Goal: Information Seeking & Learning: Check status

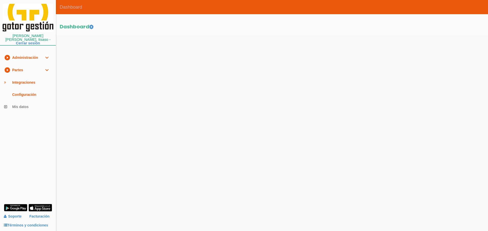
click at [13, 66] on link "play_circle_filled Partes expand_more" at bounding box center [28, 70] width 56 height 12
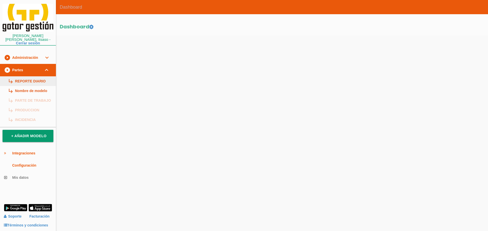
click at [19, 79] on link "subdirectory_arrow_right REPORTE DIARIO" at bounding box center [28, 81] width 56 height 10
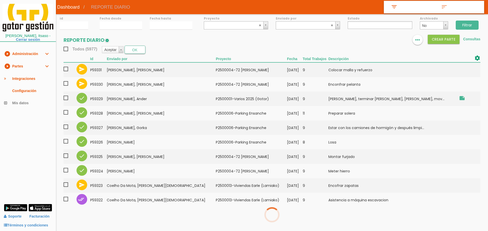
select select
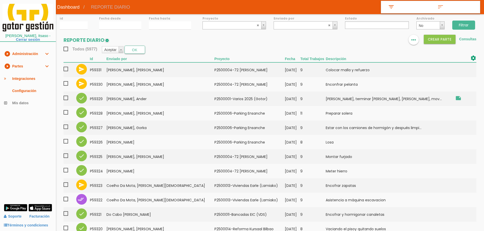
click at [475, 32] on div "Filtrar" at bounding box center [466, 24] width 36 height 21
click at [468, 27] on input "Filtrar" at bounding box center [463, 25] width 23 height 9
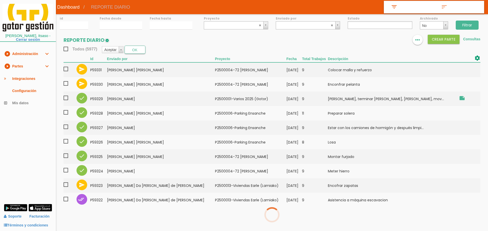
select select
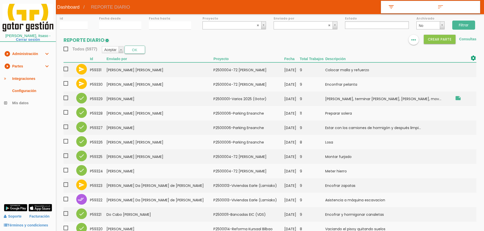
click at [471, 23] on input "Filtrar" at bounding box center [463, 25] width 23 height 9
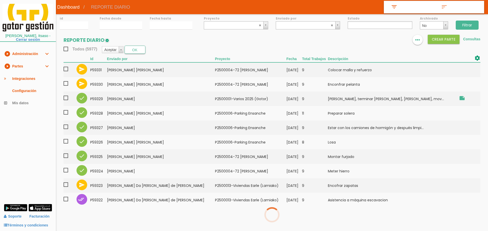
select select
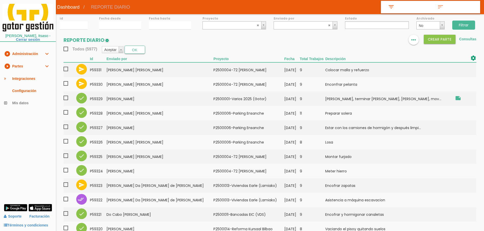
click at [181, 57] on th "Enviado por" at bounding box center [159, 58] width 107 height 7
click at [122, 28] on input "10/09/2025" at bounding box center [120, 25] width 42 height 8
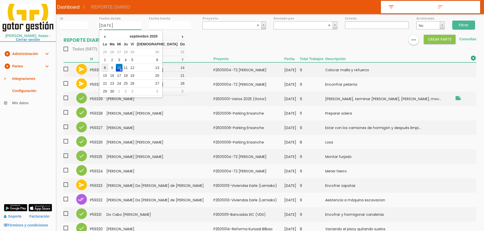
click at [103, 66] on td "8" at bounding box center [104, 68] width 7 height 8
type input "[DATE]"
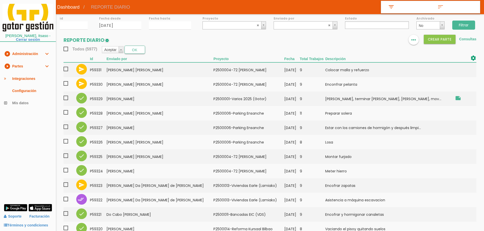
click at [160, 18] on label "Fecha hasta" at bounding box center [170, 18] width 42 height 4
click at [156, 28] on input "[DATE]" at bounding box center [170, 25] width 42 height 8
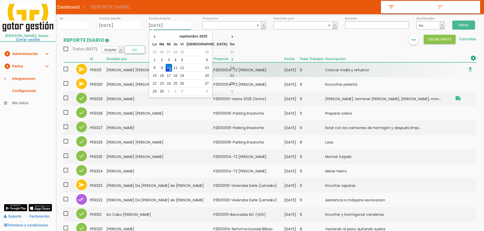
click at [157, 69] on td "8" at bounding box center [154, 68] width 7 height 8
type input "[DATE]"
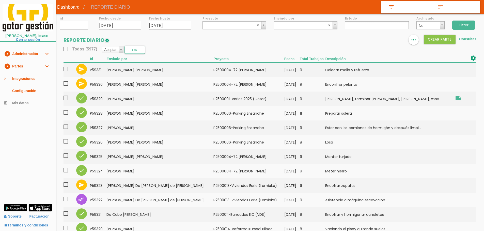
click at [466, 24] on input "Filtrar" at bounding box center [463, 25] width 23 height 9
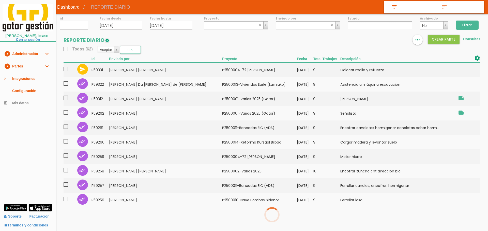
select select
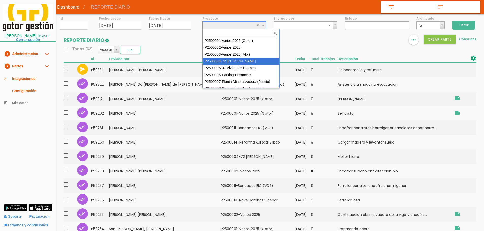
select select "86"
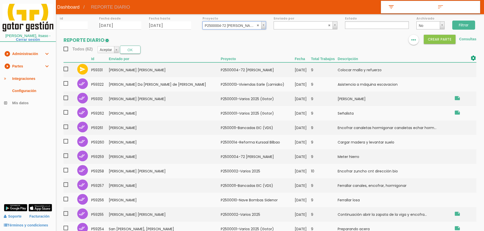
click at [464, 21] on input "Filtrar" at bounding box center [463, 25] width 23 height 9
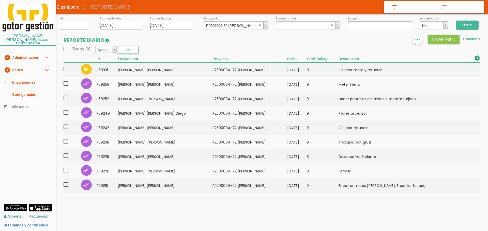
select select
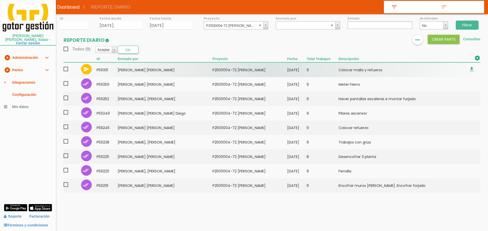
click at [268, 70] on td "P2500004-72 [PERSON_NAME]" at bounding box center [249, 70] width 75 height 15
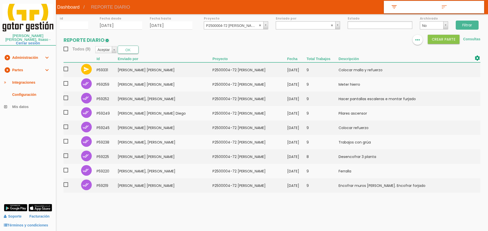
click at [471, 23] on input "Filtrar" at bounding box center [467, 25] width 23 height 9
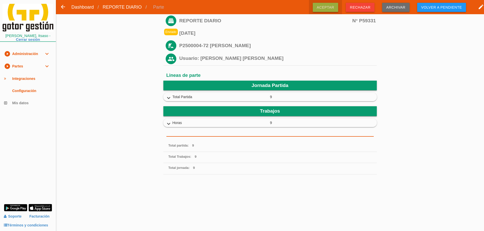
click at [332, 6] on span "Aceptar" at bounding box center [326, 7] width 26 height 9
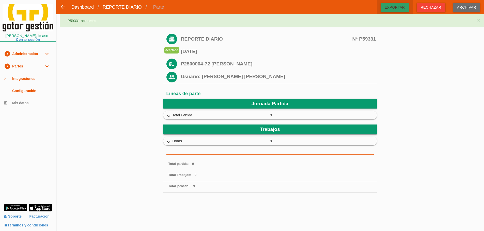
click at [394, 8] on span "Exportar" at bounding box center [395, 7] width 28 height 9
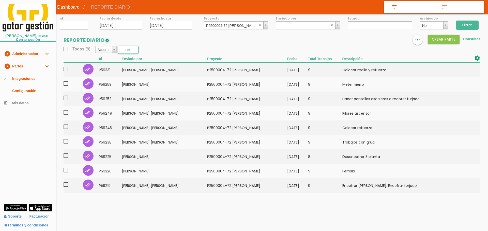
select select
click at [259, 24] on abbr at bounding box center [260, 25] width 3 height 3
click at [464, 23] on input "Filtrar" at bounding box center [467, 25] width 23 height 9
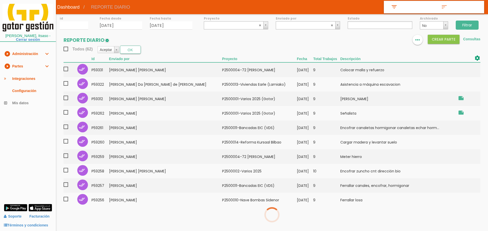
select select
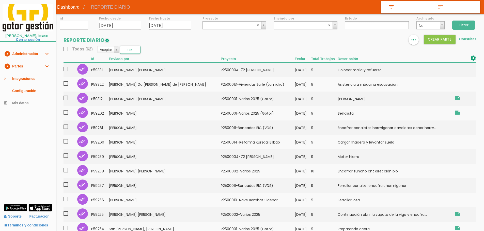
click at [24, 66] on link "play_circle_filled Partes expand_more" at bounding box center [28, 66] width 56 height 12
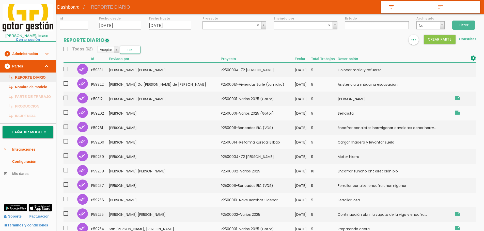
click at [26, 77] on link "subdirectory_arrow_right REPORTE DIARIO" at bounding box center [28, 78] width 56 height 10
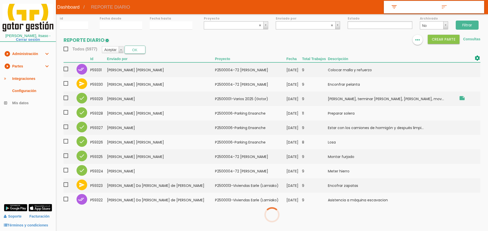
select select
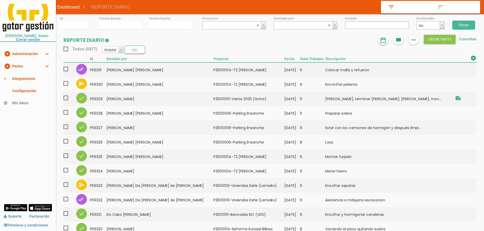
click at [383, 40] on img at bounding box center [383, 40] width 6 height 6
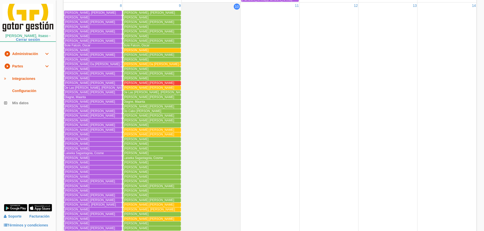
scroll to position [272, 0]
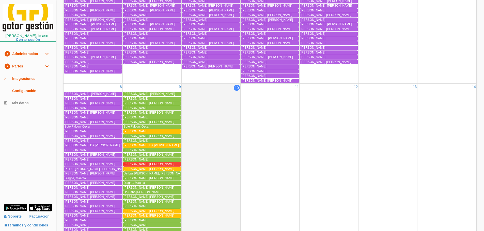
click at [26, 67] on link "play_circle_filled Partes expand_more" at bounding box center [28, 66] width 56 height 12
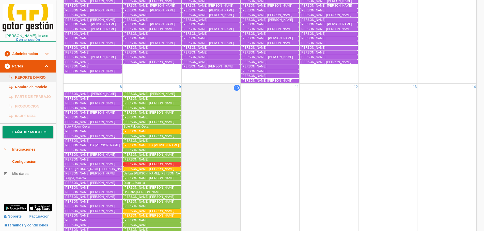
click at [25, 77] on link "subdirectory_arrow_right REPORTE DIARIO" at bounding box center [28, 78] width 56 height 10
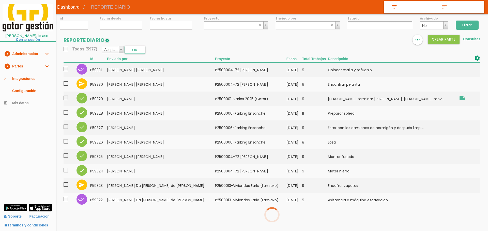
select select
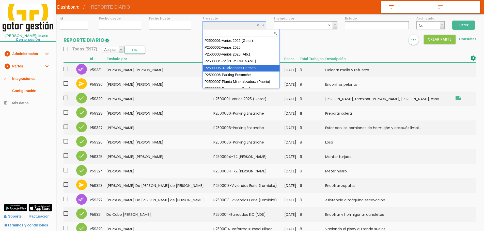
select select "87"
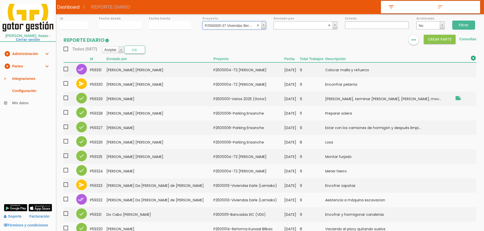
click at [461, 25] on input "Filtrar" at bounding box center [463, 25] width 23 height 9
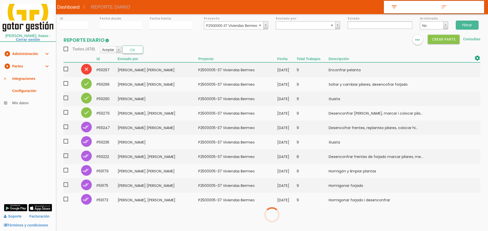
select select
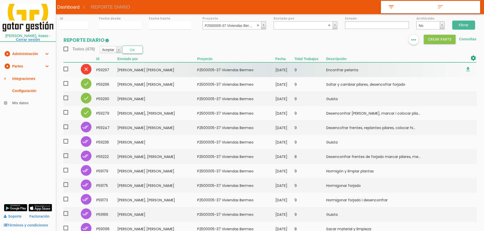
click at [162, 76] on td "[PERSON_NAME] [PERSON_NAME]" at bounding box center [157, 70] width 80 height 15
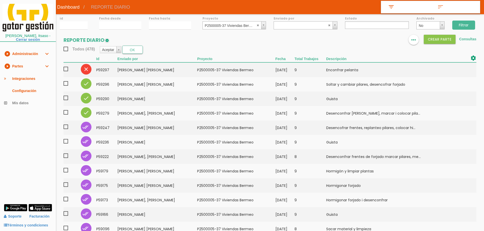
click at [465, 25] on input "Filtrar" at bounding box center [463, 25] width 23 height 9
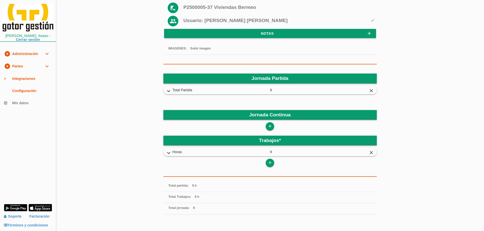
scroll to position [93, 0]
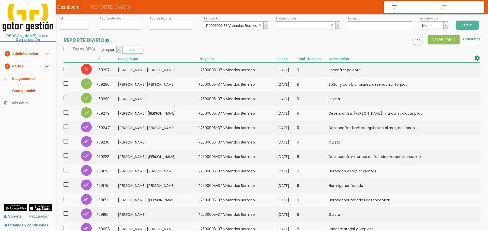
select select
click at [258, 24] on abbr at bounding box center [258, 25] width 3 height 3
click at [455, 24] on input "Filtrar" at bounding box center [463, 25] width 23 height 9
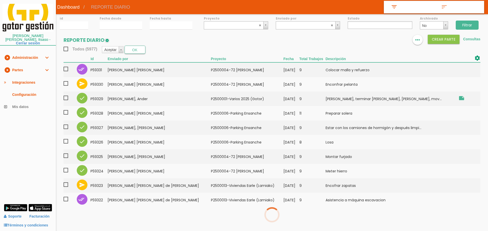
select select
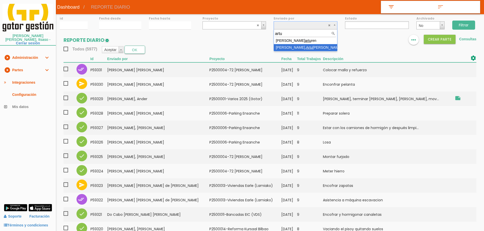
type input "artu"
select select "23"
click at [462, 25] on input "Filtrar" at bounding box center [463, 25] width 23 height 9
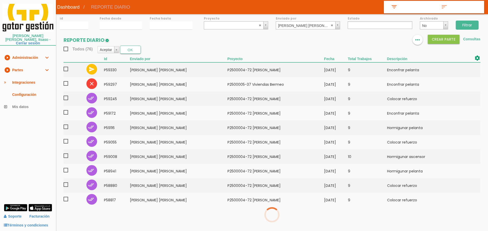
select select
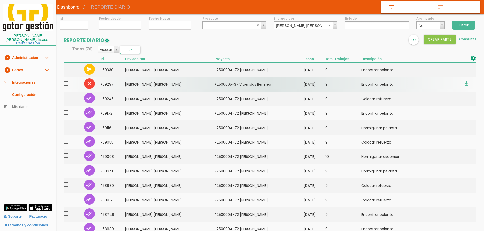
click at [140, 80] on td "[PERSON_NAME], [PERSON_NAME]" at bounding box center [170, 84] width 90 height 14
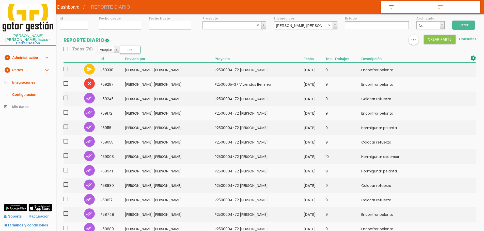
click at [461, 20] on div "Filtrar" at bounding box center [466, 24] width 36 height 21
click at [462, 25] on input "Filtrar" at bounding box center [463, 25] width 23 height 9
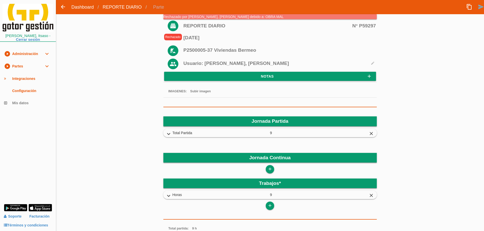
drag, startPoint x: 481, startPoint y: 3, endPoint x: 462, endPoint y: 12, distance: 20.9
click at [481, 3] on icon "send" at bounding box center [481, 7] width 6 height 10
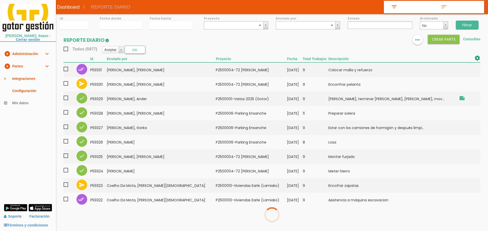
select select
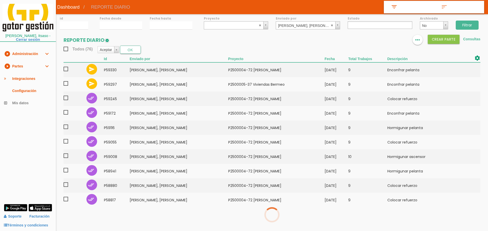
select select
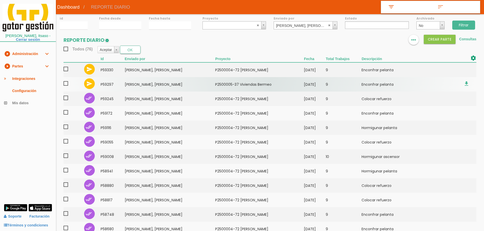
click at [163, 86] on td "[PERSON_NAME], [PERSON_NAME]" at bounding box center [170, 84] width 91 height 14
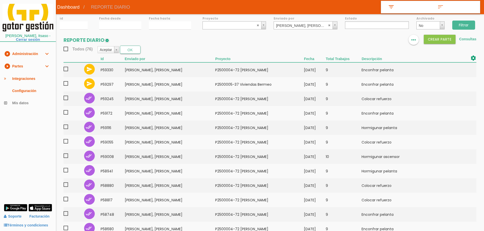
click at [468, 23] on input "Filtrar" at bounding box center [463, 25] width 23 height 9
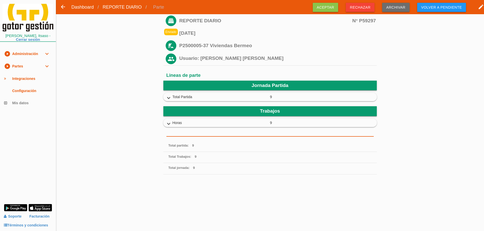
click at [445, 8] on span "Volver a pendiente" at bounding box center [441, 7] width 49 height 9
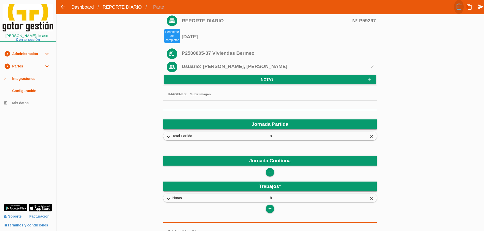
click at [458, 8] on link at bounding box center [459, 7] width 10 height 14
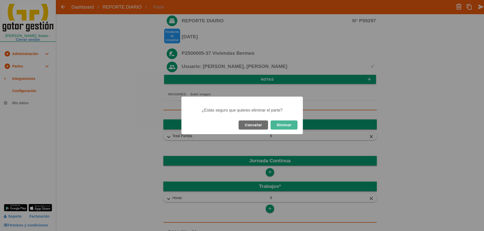
click at [293, 122] on button "Eliminar" at bounding box center [284, 125] width 27 height 9
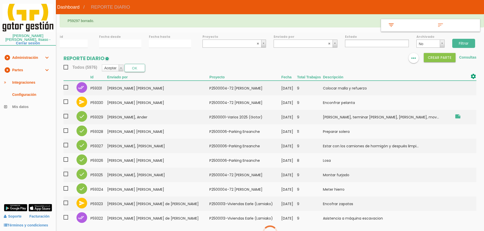
select select
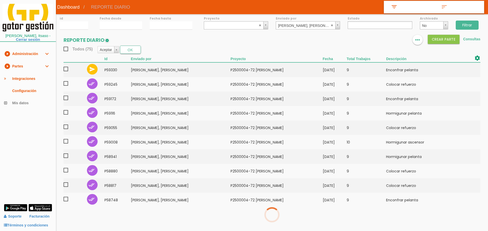
select select
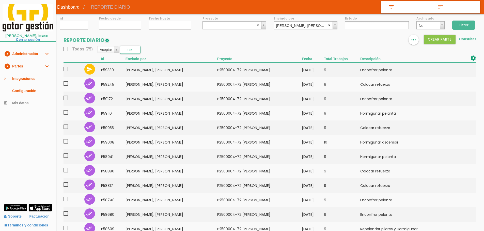
select select
click at [328, 26] on abbr at bounding box center [329, 25] width 3 height 3
click at [167, 22] on input "10/09/2025" at bounding box center [170, 25] width 42 height 8
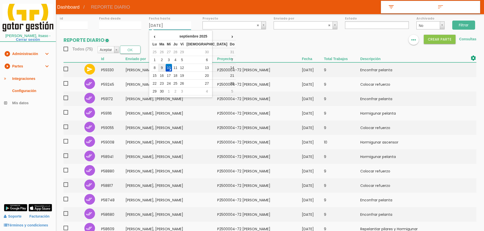
click at [165, 68] on td "9" at bounding box center [161, 68] width 7 height 8
type input "[DATE]"
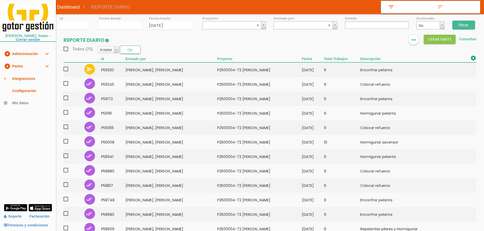
click at [221, 20] on label "Proyecto" at bounding box center [235, 18] width 64 height 4
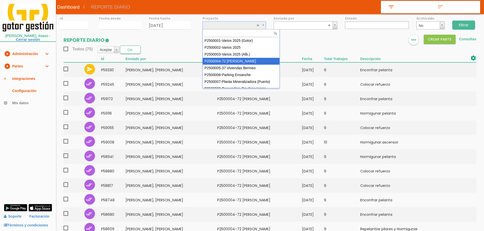
select select "86"
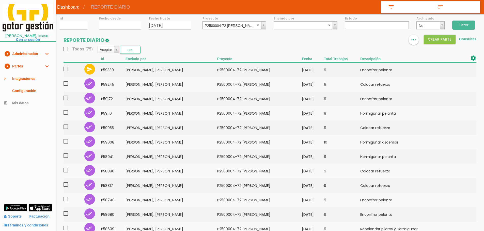
click at [466, 25] on input "Filtrar" at bounding box center [463, 25] width 23 height 9
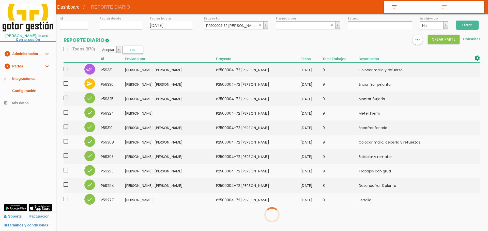
select select
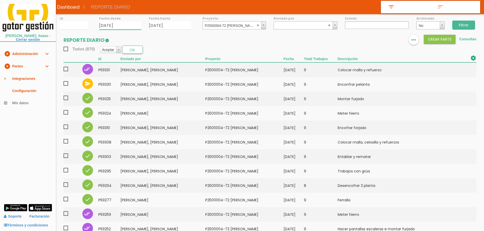
click at [116, 24] on input "[DATE]" at bounding box center [120, 25] width 42 height 8
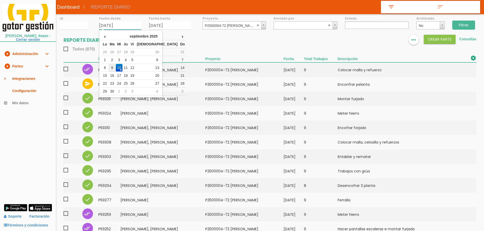
click at [116, 66] on td "9" at bounding box center [112, 68] width 7 height 8
type input "[DATE]"
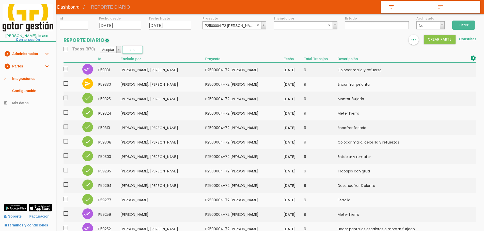
click at [462, 26] on input "Filtrar" at bounding box center [463, 25] width 23 height 9
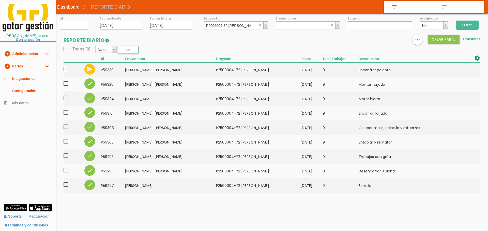
select select
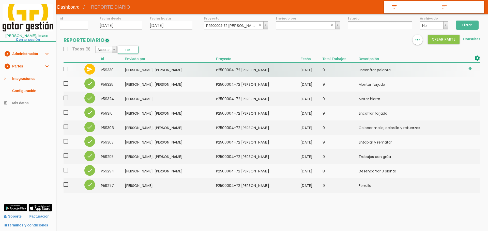
click at [68, 69] on span at bounding box center [68, 69] width 9 height 6
click at [0, 0] on input "checkbox" at bounding box center [0, 0] width 0 height 0
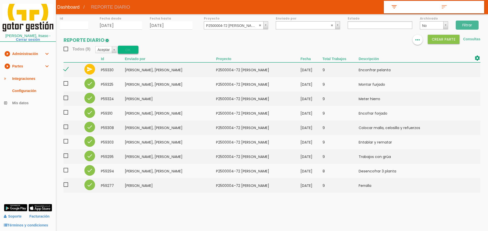
click at [124, 51] on button "OK" at bounding box center [128, 50] width 21 height 8
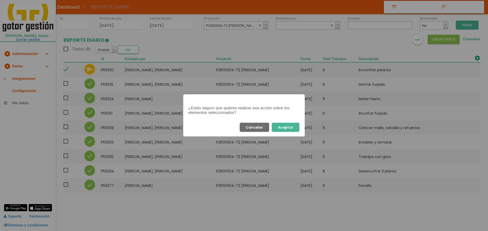
click at [286, 126] on button "Aceptar" at bounding box center [286, 127] width 28 height 9
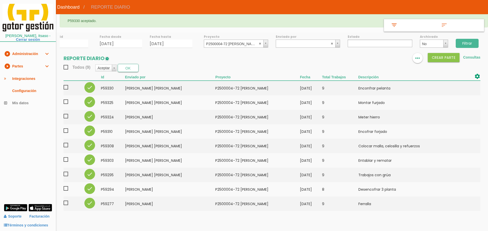
select select
click at [260, 44] on abbr at bounding box center [260, 43] width 3 height 3
click at [385, 60] on img at bounding box center [387, 58] width 6 height 6
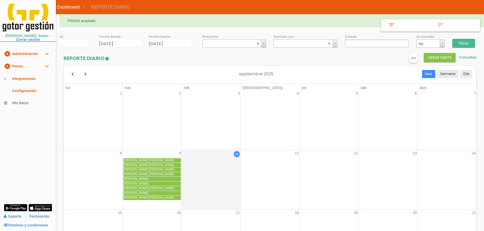
click at [466, 42] on input "Filtrar" at bounding box center [463, 43] width 23 height 9
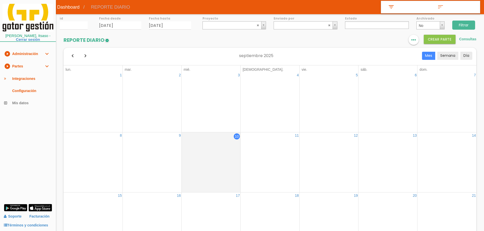
select select
